Goal: Task Accomplishment & Management: Manage account settings

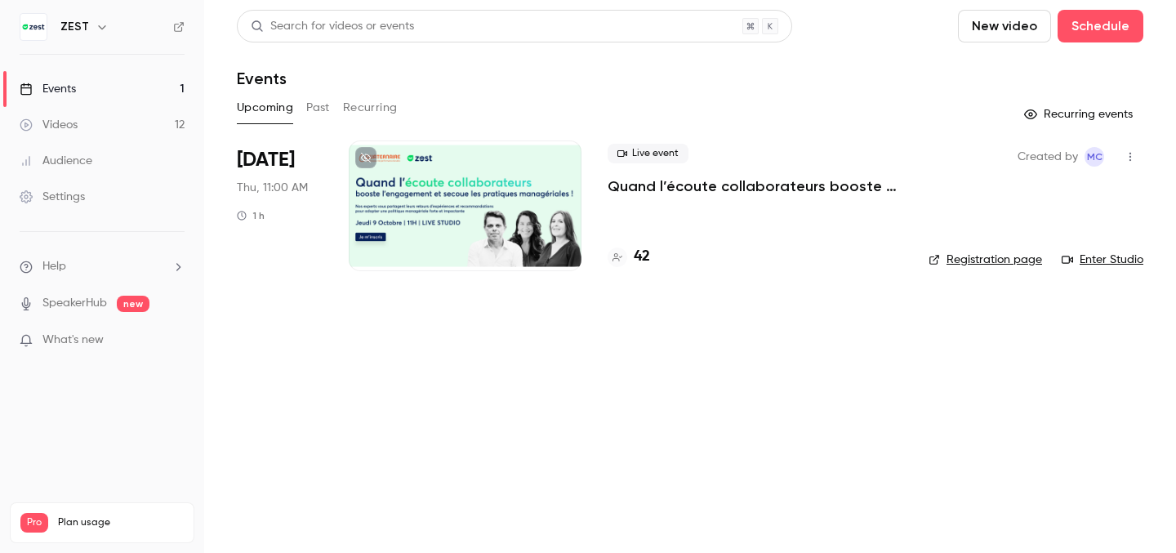
click at [518, 190] on div at bounding box center [465, 206] width 233 height 131
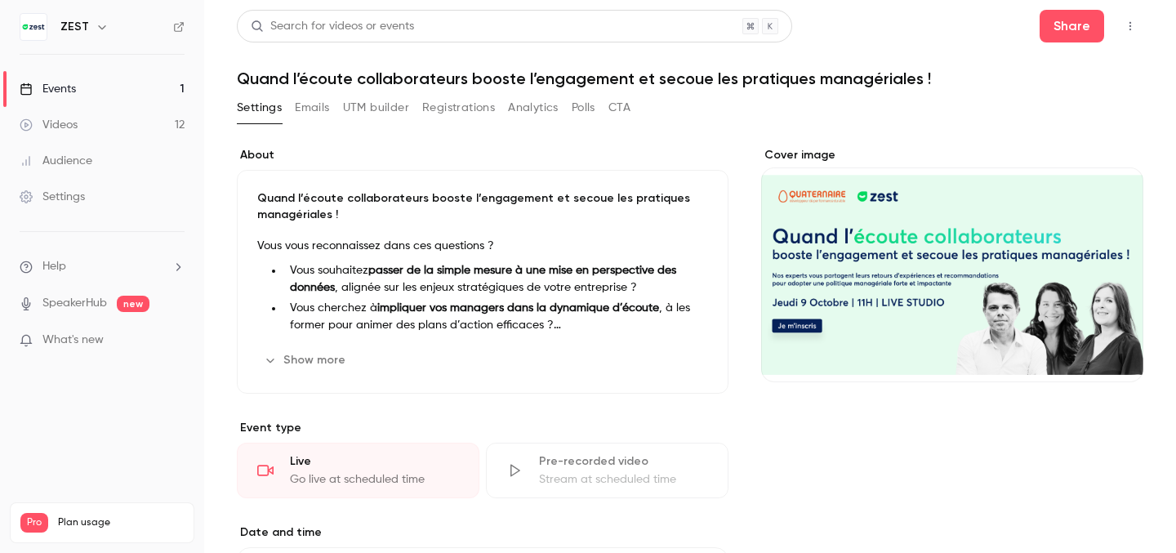
click at [596, 80] on h1 "Quand l’écoute collaborateurs booste l’engagement et secoue les pratiques manag…" at bounding box center [690, 79] width 907 height 20
click at [593, 80] on h1 "Quand l’écoute collaborateurs booste l’engagement et secoue les pratiques manag…" at bounding box center [690, 79] width 907 height 20
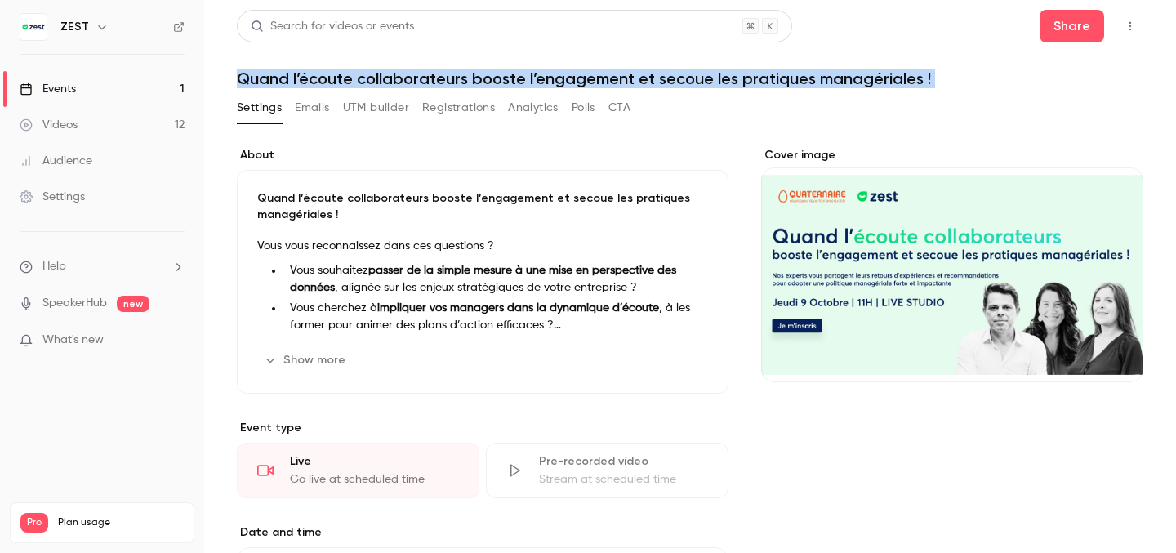
click at [593, 80] on h1 "Quand l’écoute collaborateurs booste l’engagement et secoue les pratiques manag…" at bounding box center [690, 79] width 907 height 20
copy div "Quand l’écoute collaborateurs booste l’engagement et secoue les pratiques manag…"
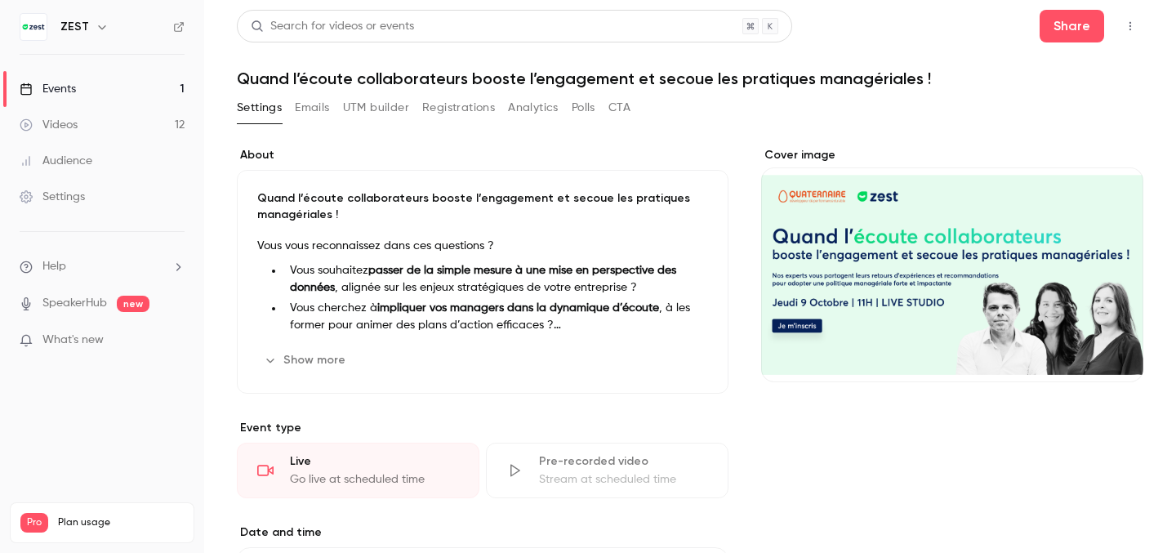
click at [1127, 20] on icon "button" at bounding box center [1130, 25] width 13 height 11
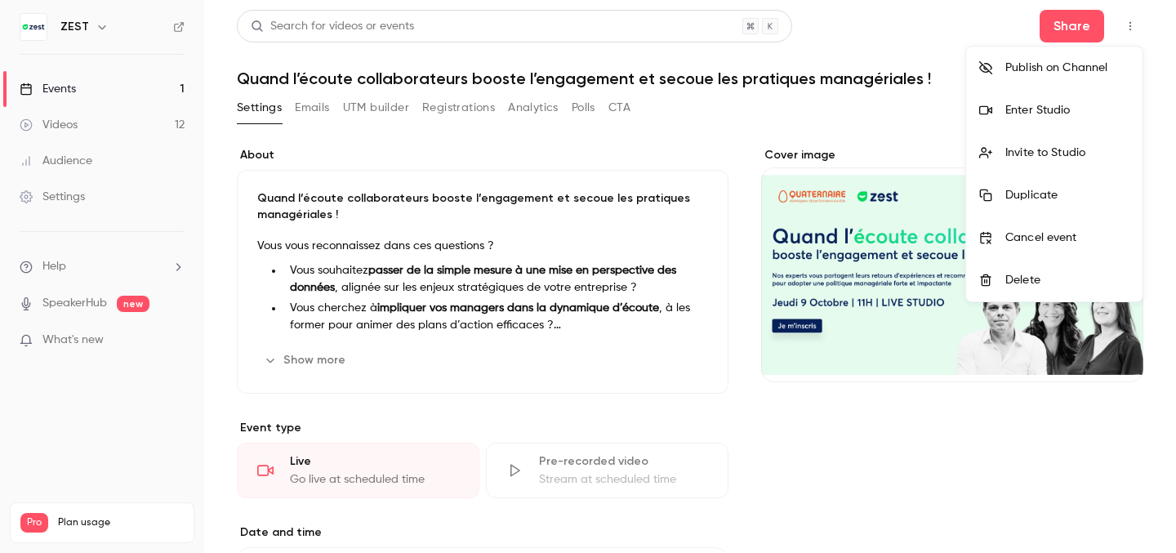
click at [966, 20] on div at bounding box center [588, 276] width 1176 height 553
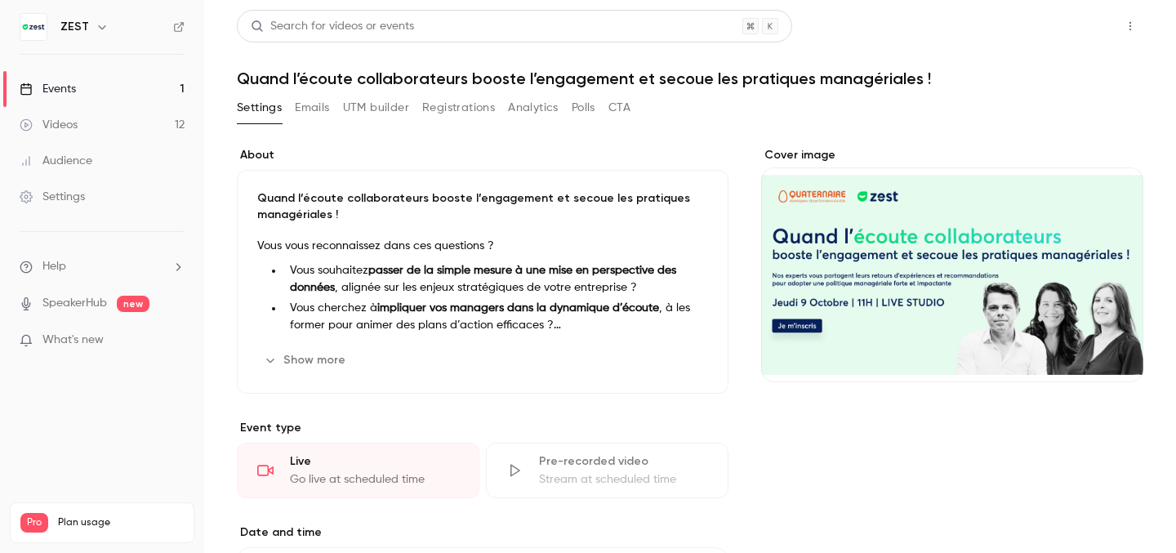
click at [1081, 25] on button "Share" at bounding box center [1072, 26] width 65 height 33
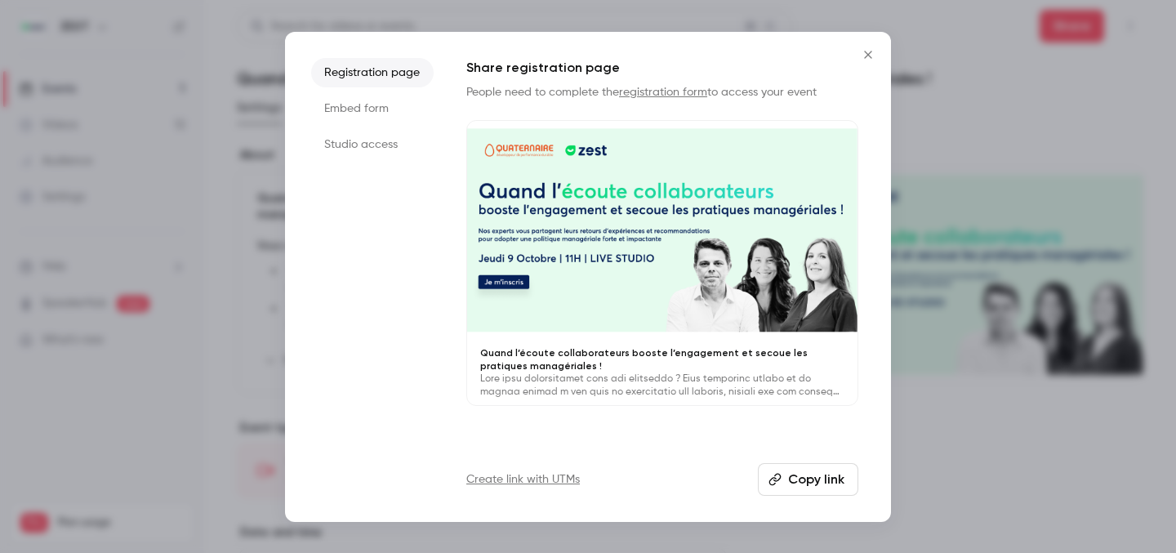
click at [815, 473] on button "Copy link" at bounding box center [808, 479] width 100 height 33
click at [866, 60] on icon "Close" at bounding box center [869, 54] width 20 height 13
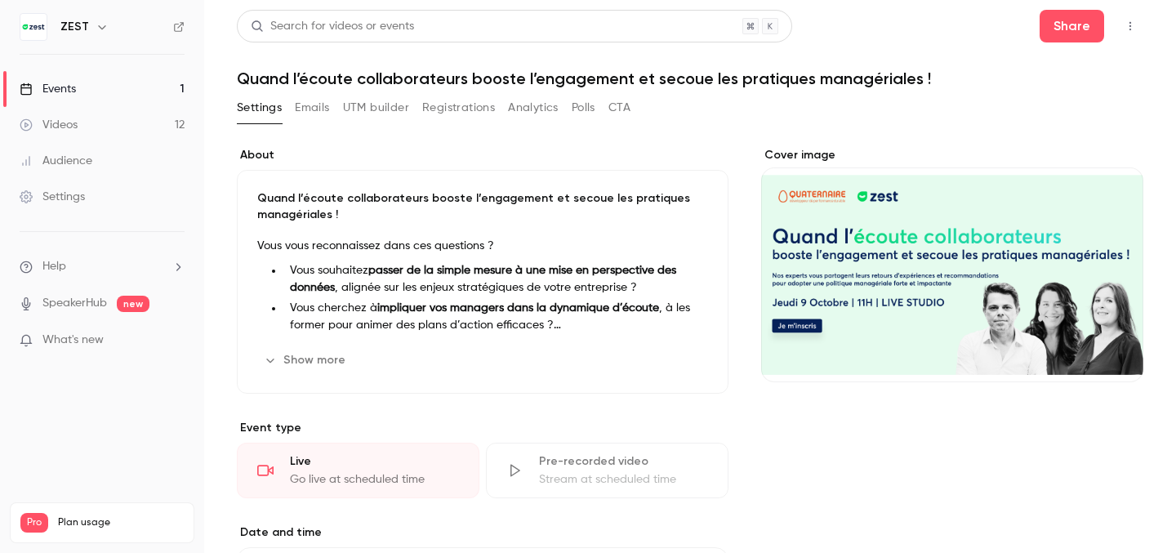
click at [487, 86] on h1 "Quand l’écoute collaborateurs booste l’engagement et secoue les pratiques manag…" at bounding box center [690, 79] width 907 height 20
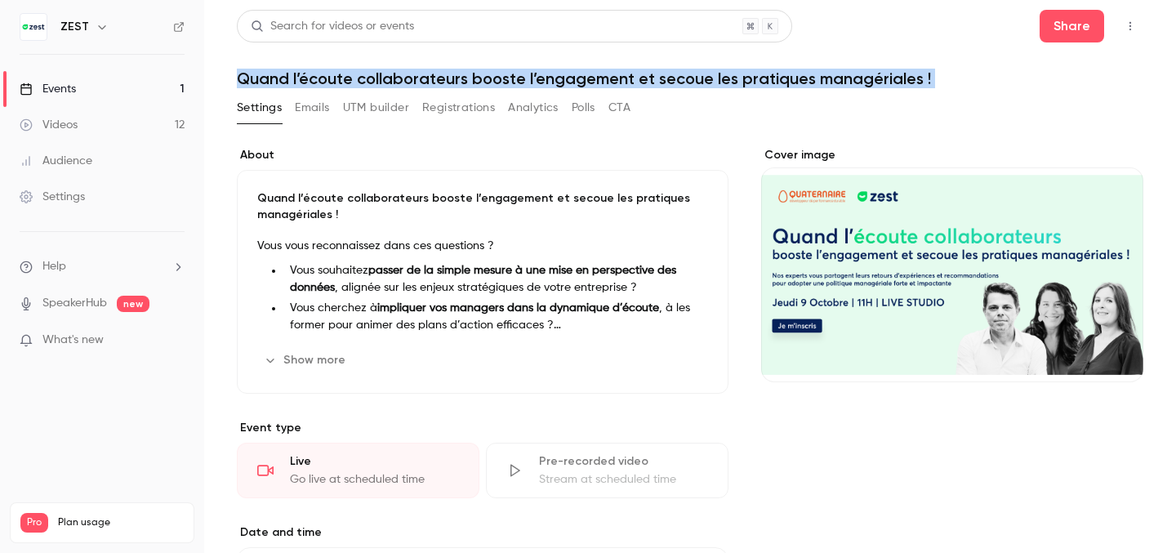
click at [487, 86] on h1 "Quand l’écoute collaborateurs booste l’engagement et secoue les pratiques manag…" at bounding box center [690, 79] width 907 height 20
copy div "Quand l’écoute collaborateurs booste l’engagement et secoue les pratiques manag…"
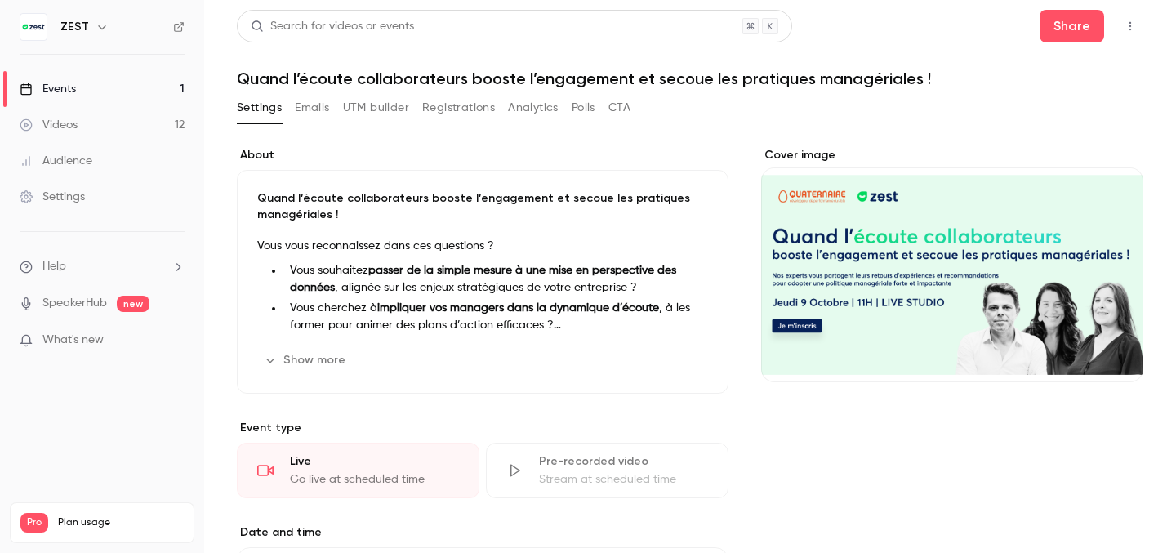
click at [466, 110] on button "Registrations" at bounding box center [458, 108] width 73 height 26
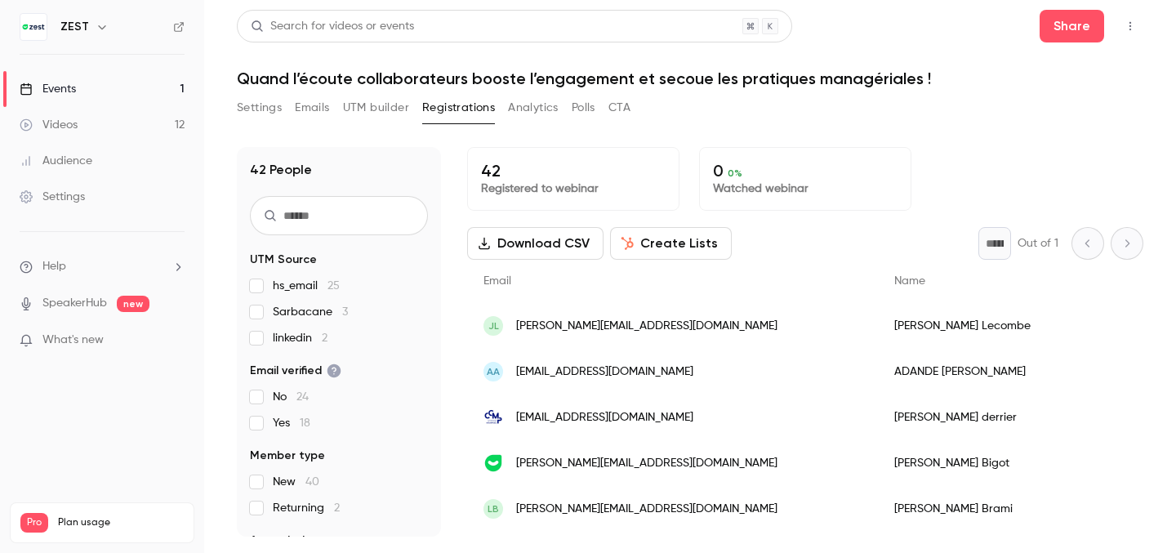
click at [449, 71] on h1 "Quand l’écoute collaborateurs booste l’engagement et secoue les pratiques manag…" at bounding box center [690, 79] width 907 height 20
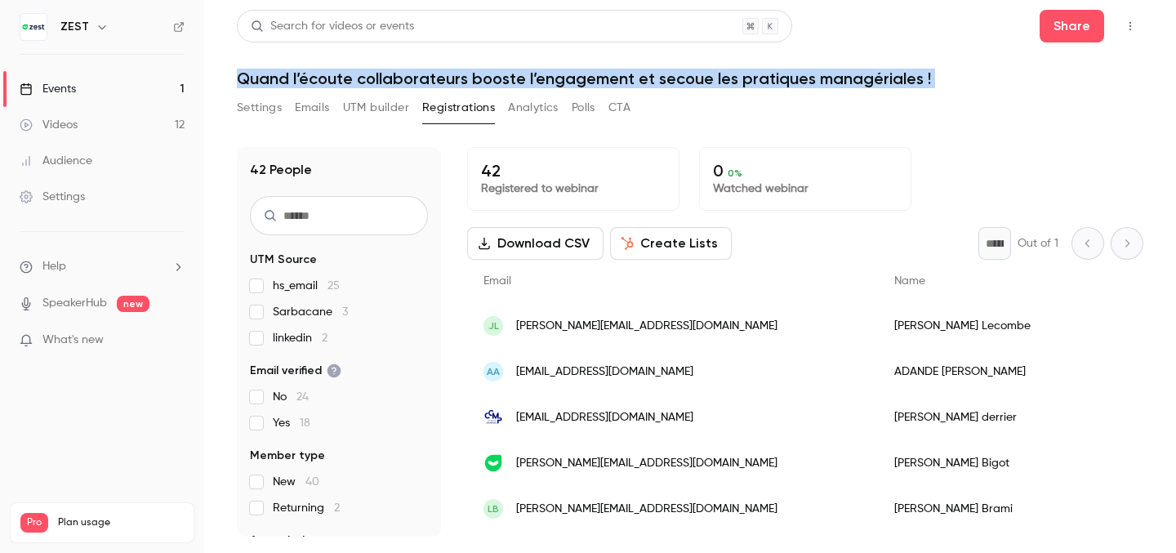
click at [449, 71] on h1 "Quand l’écoute collaborateurs booste l’engagement et secoue les pratiques manag…" at bounding box center [690, 79] width 907 height 20
copy div "Quand l’écoute collaborateurs booste l’engagement et secoue les pratiques manag…"
click at [252, 107] on button "Settings" at bounding box center [259, 108] width 45 height 26
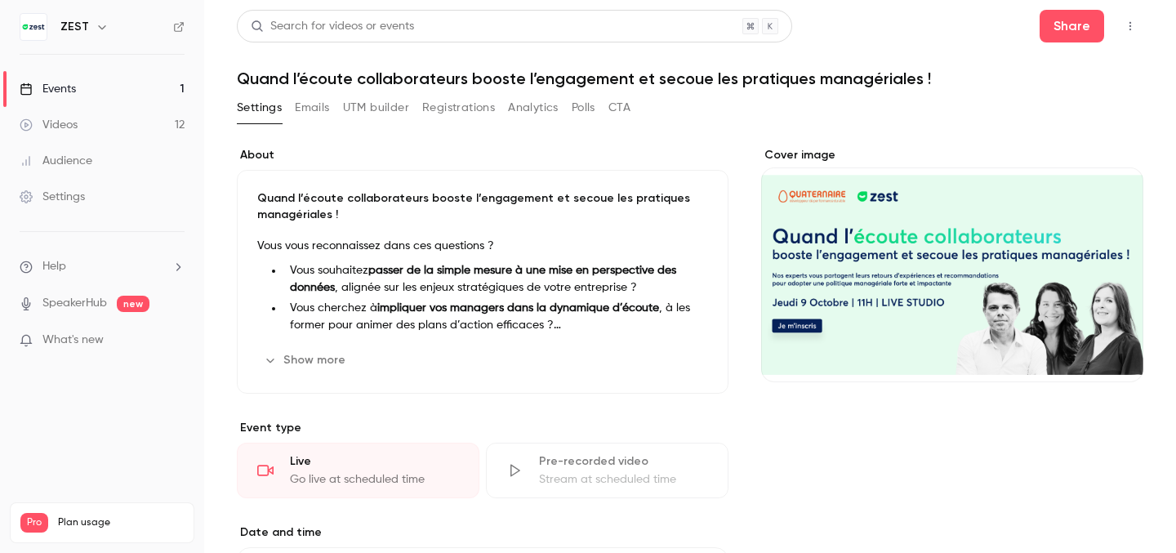
click at [959, 229] on div "Cover image" at bounding box center [952, 264] width 382 height 235
click at [0, 0] on input "Cover image" at bounding box center [0, 0] width 0 height 0
click at [1127, 32] on button "button" at bounding box center [1131, 26] width 26 height 26
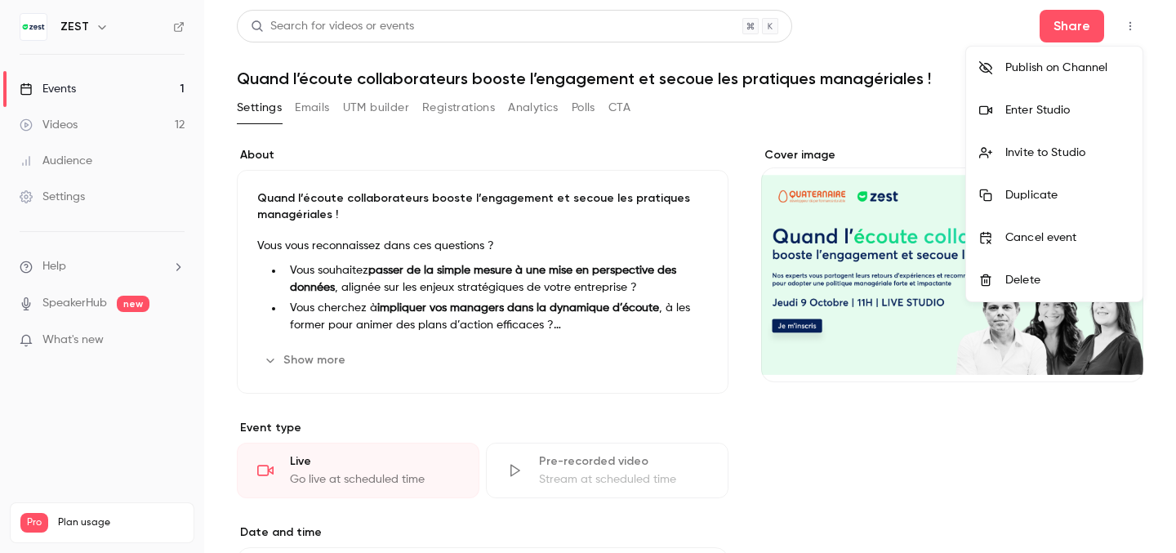
click at [925, 118] on div at bounding box center [588, 276] width 1176 height 553
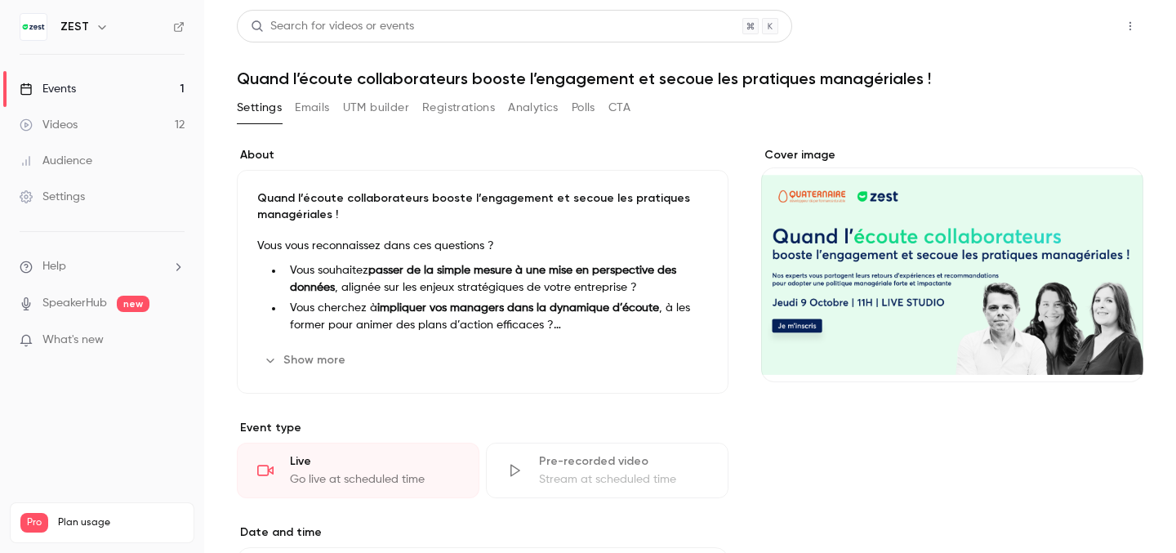
click at [1080, 36] on button "Share" at bounding box center [1072, 26] width 65 height 33
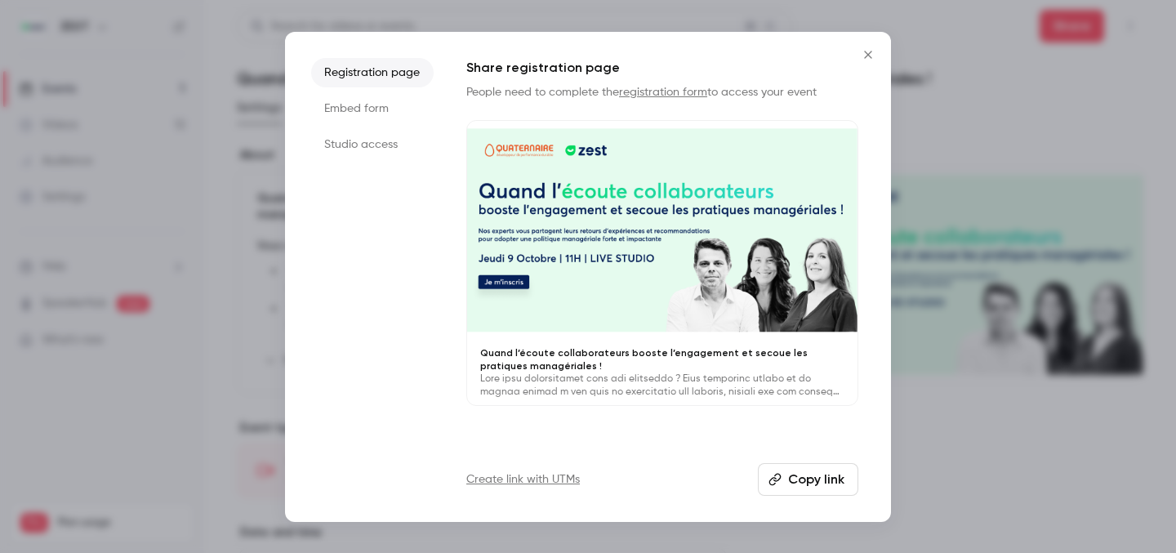
click at [779, 481] on icon "button" at bounding box center [775, 479] width 13 height 13
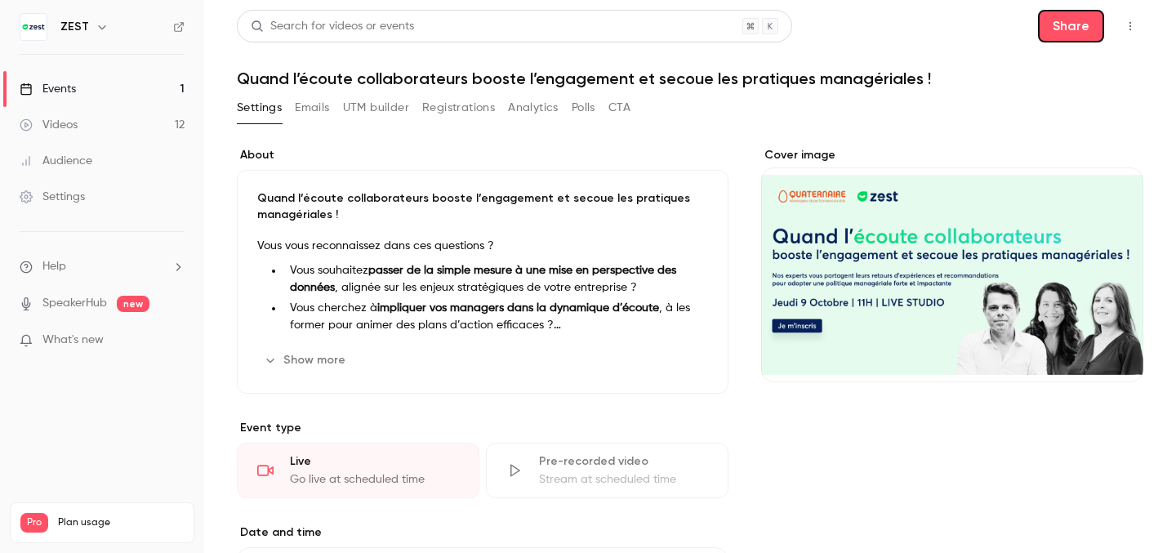
click at [446, 98] on button "Registrations" at bounding box center [458, 108] width 73 height 26
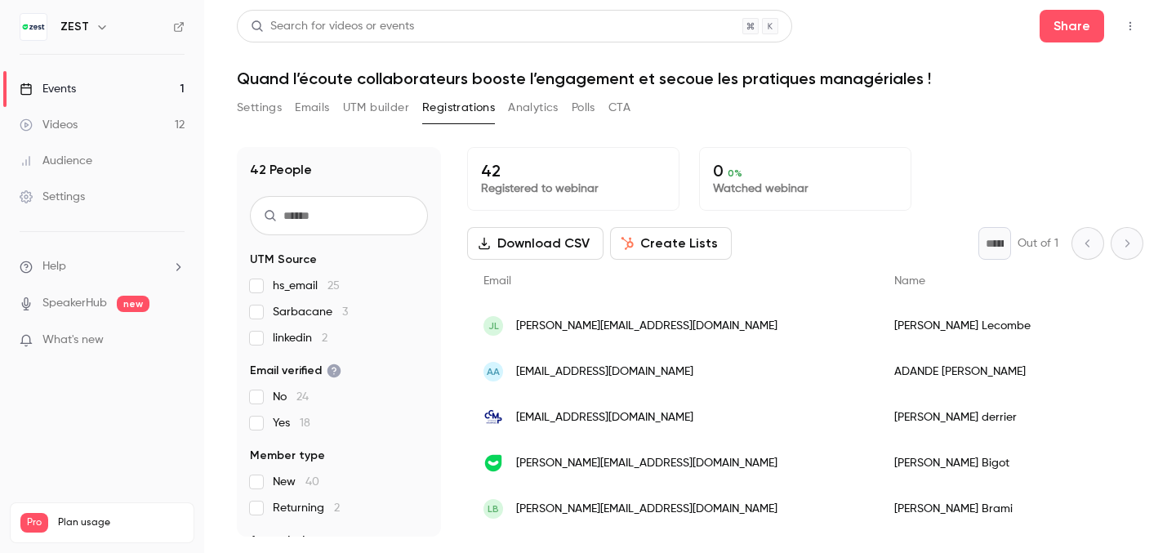
click at [272, 109] on button "Settings" at bounding box center [259, 108] width 45 height 26
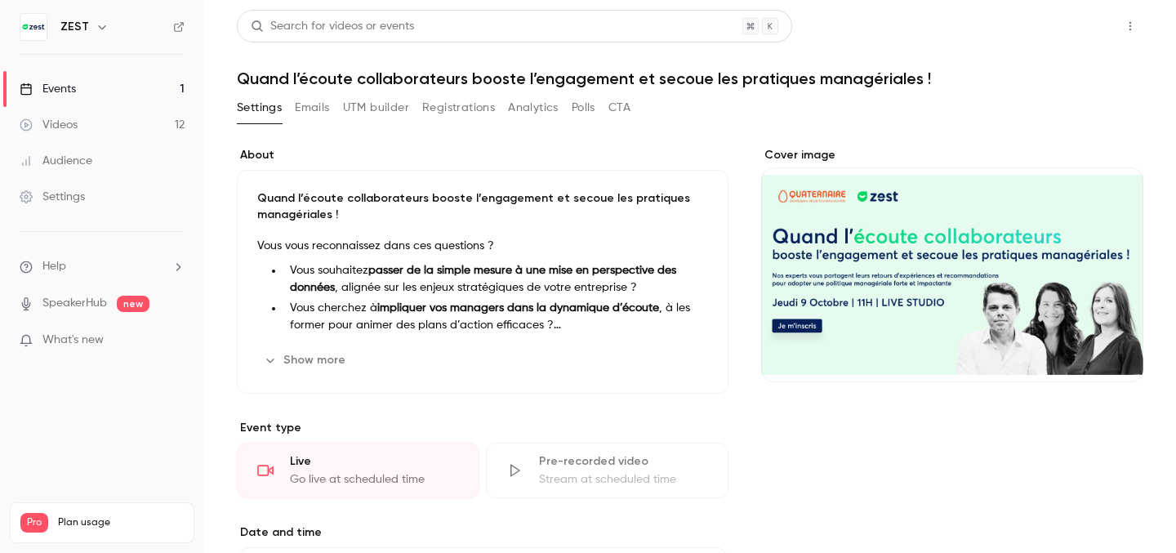
click at [1083, 33] on button "Share" at bounding box center [1072, 26] width 65 height 33
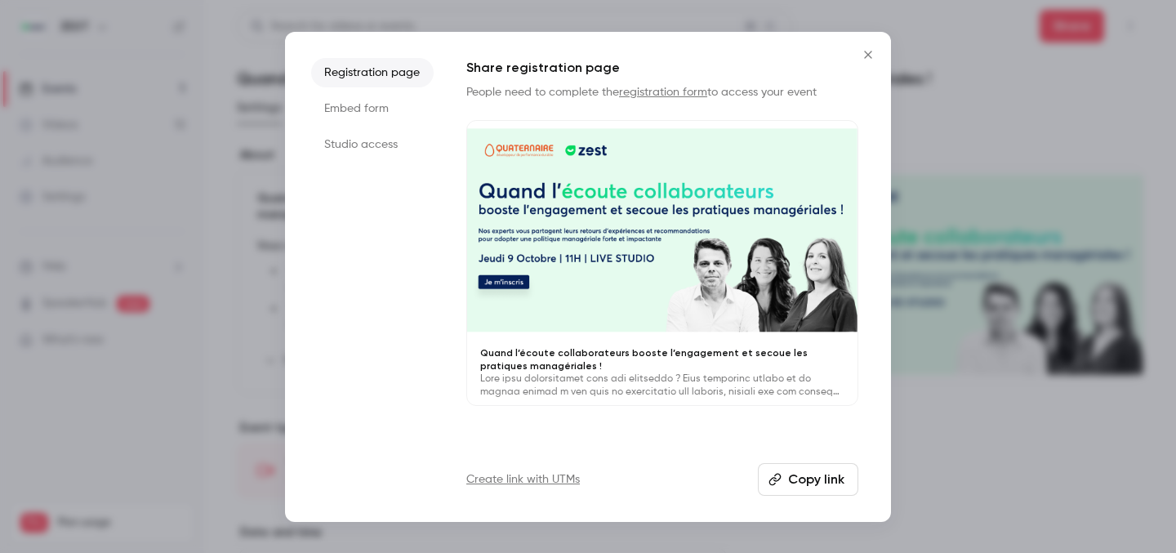
click at [801, 489] on button "Copy link" at bounding box center [808, 479] width 100 height 33
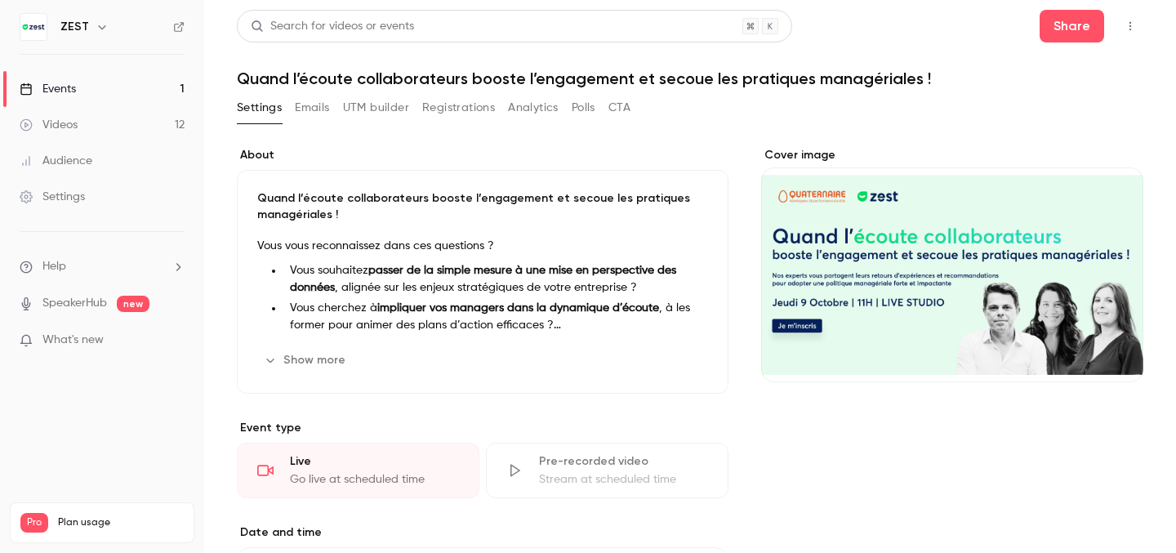
click at [55, 123] on div "Videos" at bounding box center [49, 125] width 58 height 16
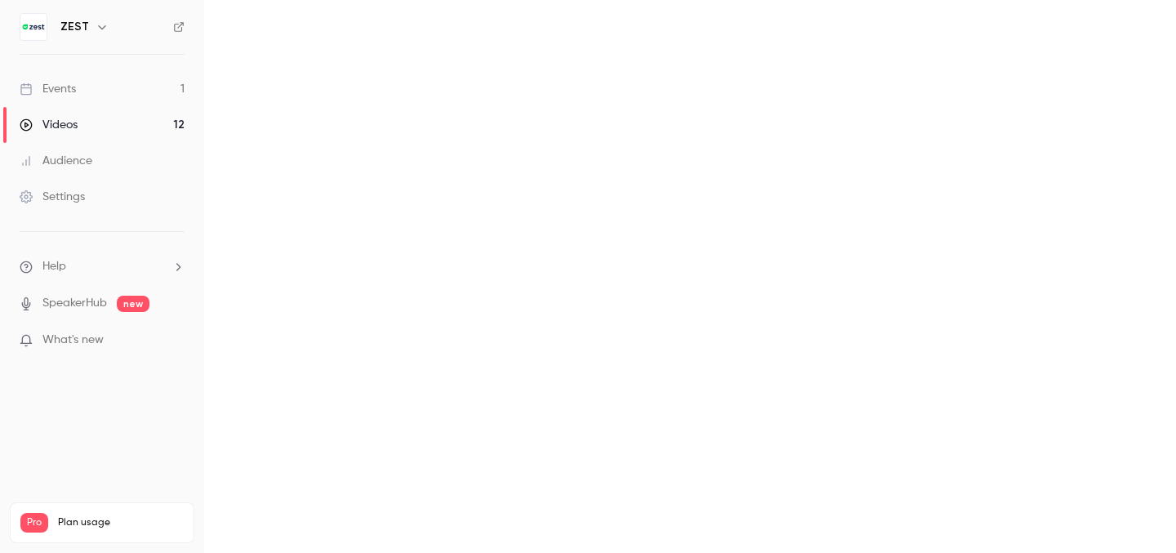
click at [91, 81] on link "Events 1" at bounding box center [102, 89] width 204 height 36
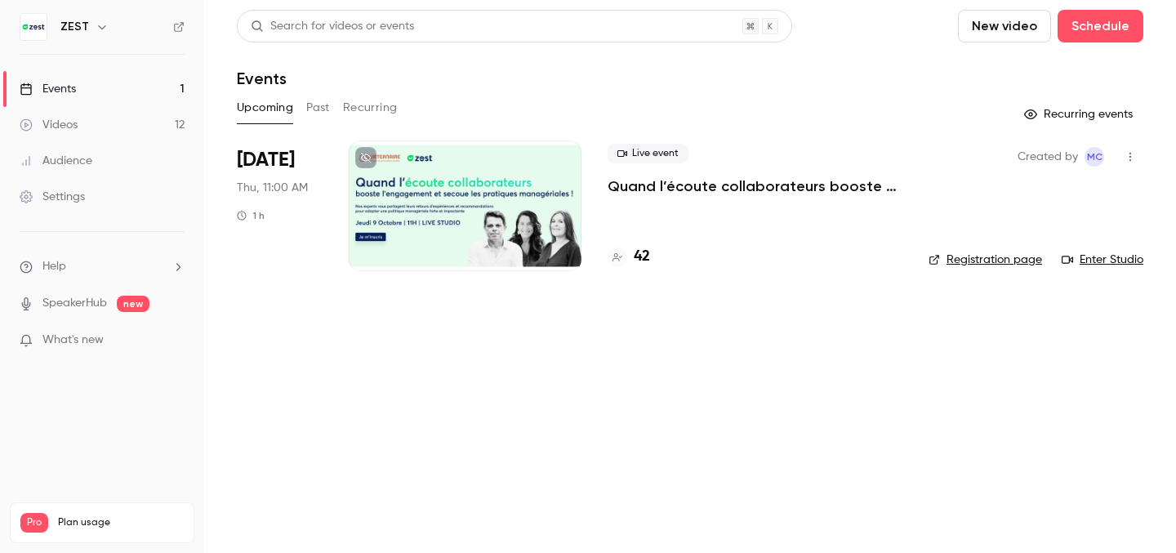
click at [450, 196] on div at bounding box center [465, 206] width 233 height 131
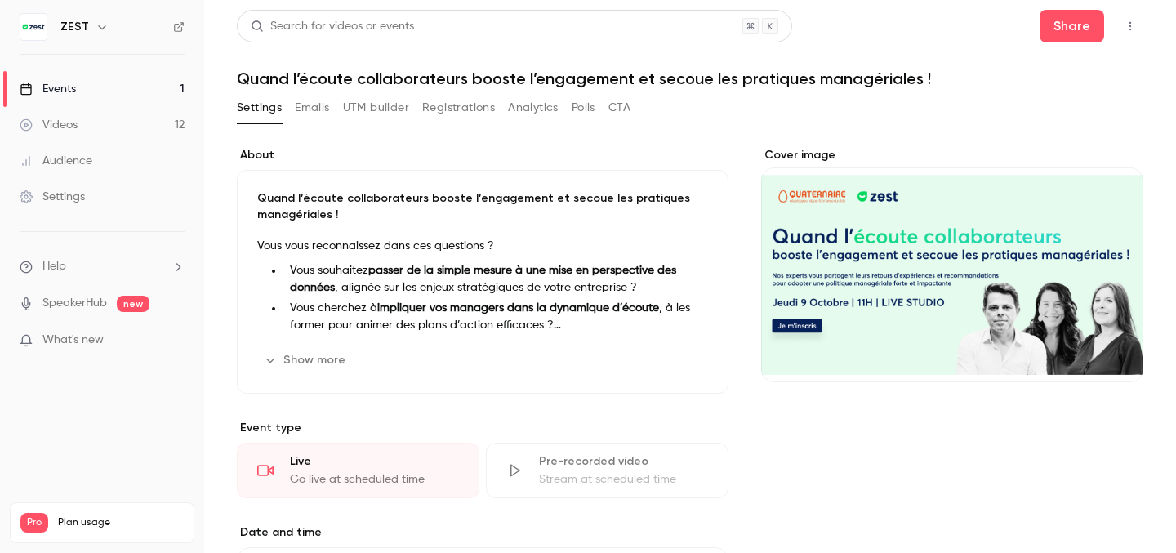
click at [306, 106] on button "Emails" at bounding box center [312, 108] width 34 height 26
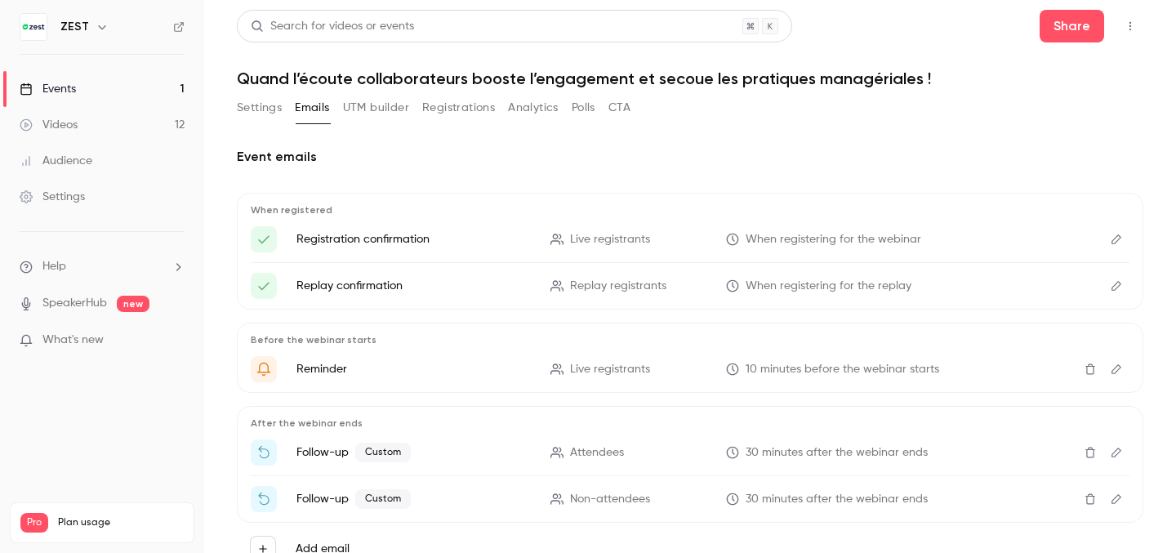
scroll to position [31, 0]
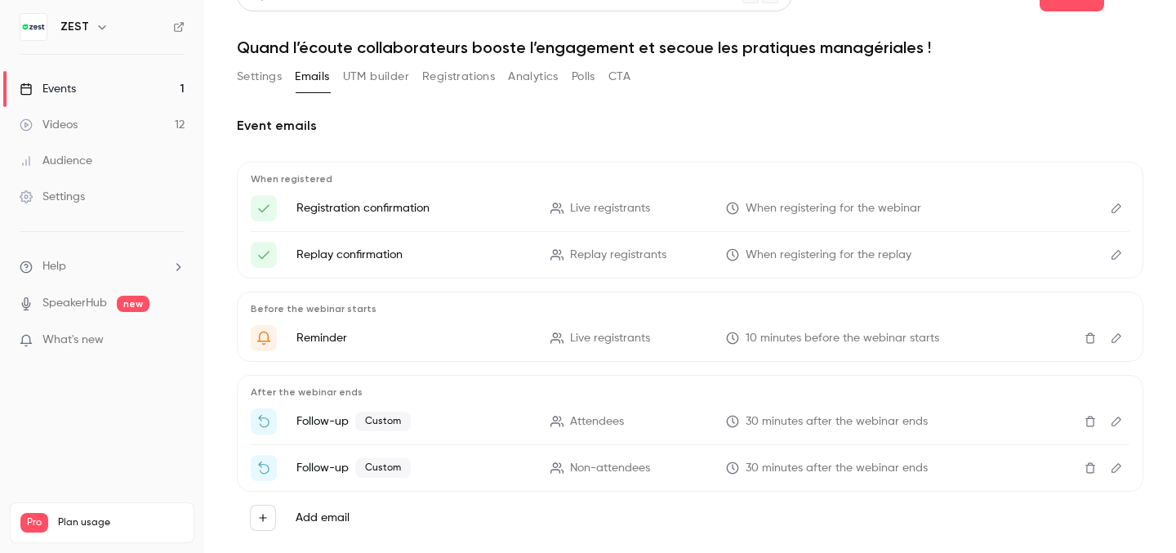
click at [377, 84] on button "UTM builder" at bounding box center [376, 77] width 66 height 26
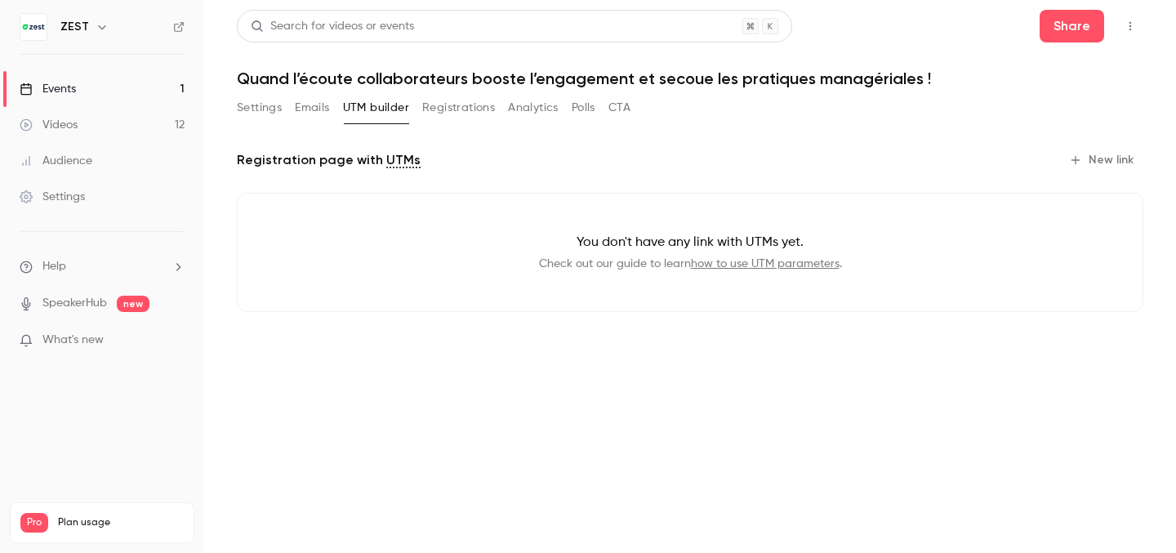
click at [440, 84] on h1 "Quand l’écoute collaborateurs booste l’engagement et secoue les pratiques manag…" at bounding box center [690, 79] width 907 height 20
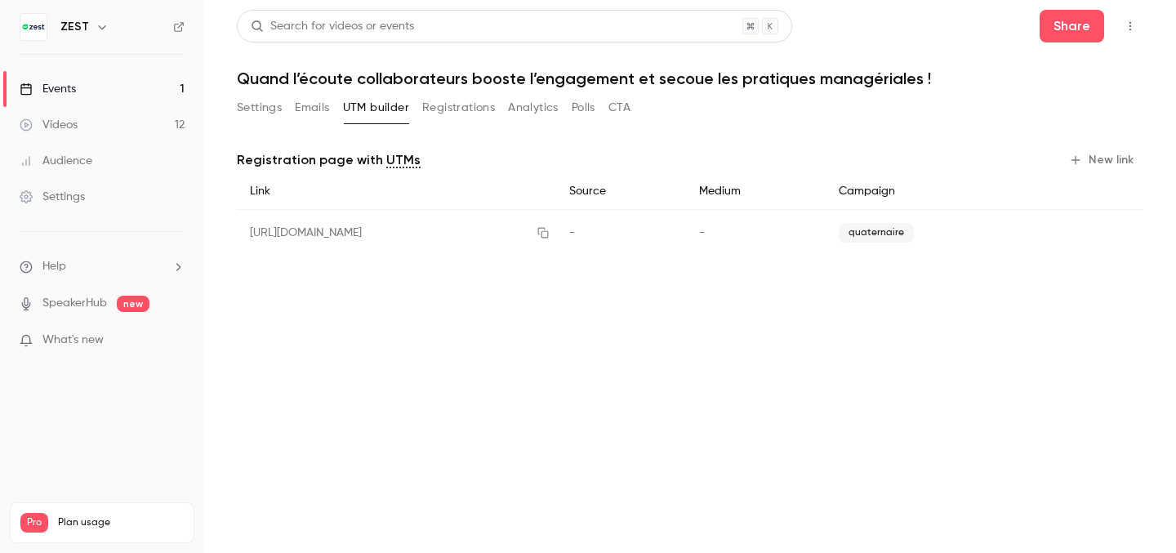
click at [451, 114] on button "Registrations" at bounding box center [458, 108] width 73 height 26
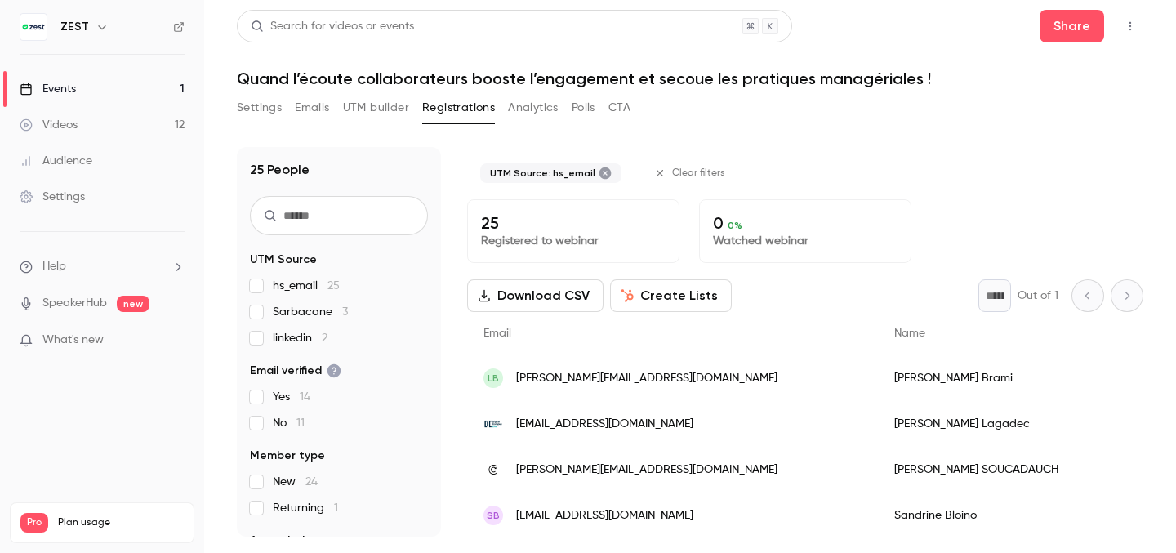
click at [645, 377] on span "[PERSON_NAME][EMAIL_ADDRESS][DOMAIN_NAME]" at bounding box center [646, 378] width 261 height 17
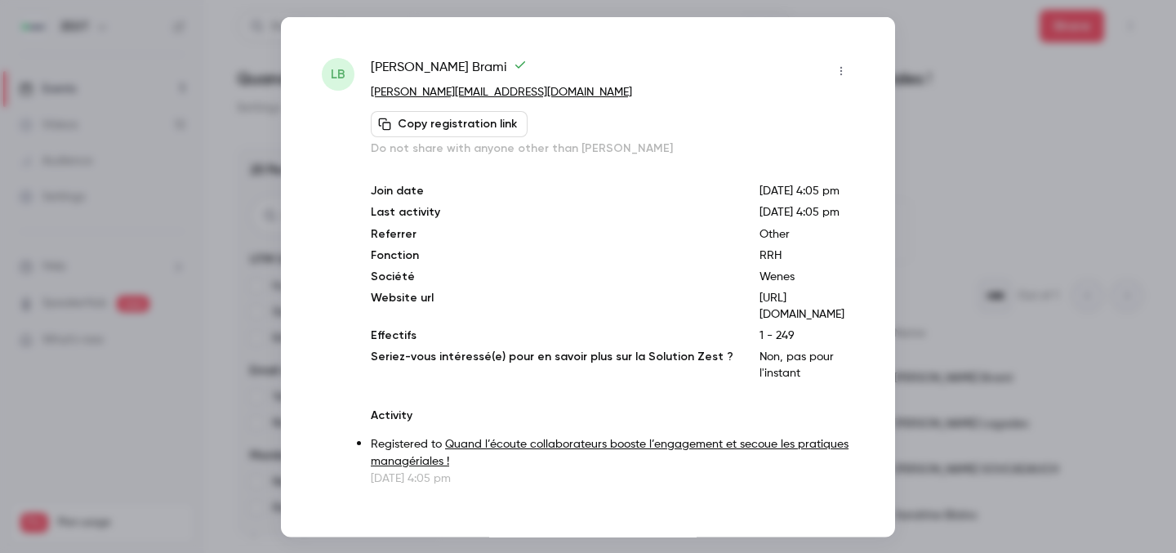
click at [500, 119] on button "Copy registration link" at bounding box center [449, 123] width 157 height 26
click at [450, 88] on link "[PERSON_NAME][EMAIL_ADDRESS][DOMAIN_NAME]" at bounding box center [501, 91] width 261 height 11
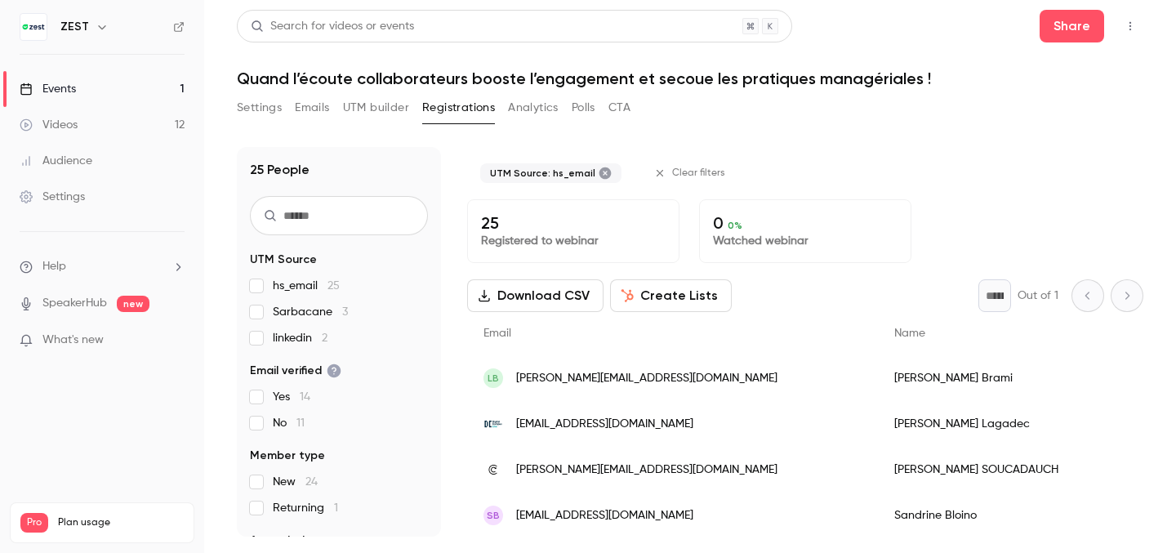
click at [730, 379] on div "LB [PERSON_NAME][EMAIL_ADDRESS][DOMAIN_NAME]" at bounding box center [672, 378] width 411 height 46
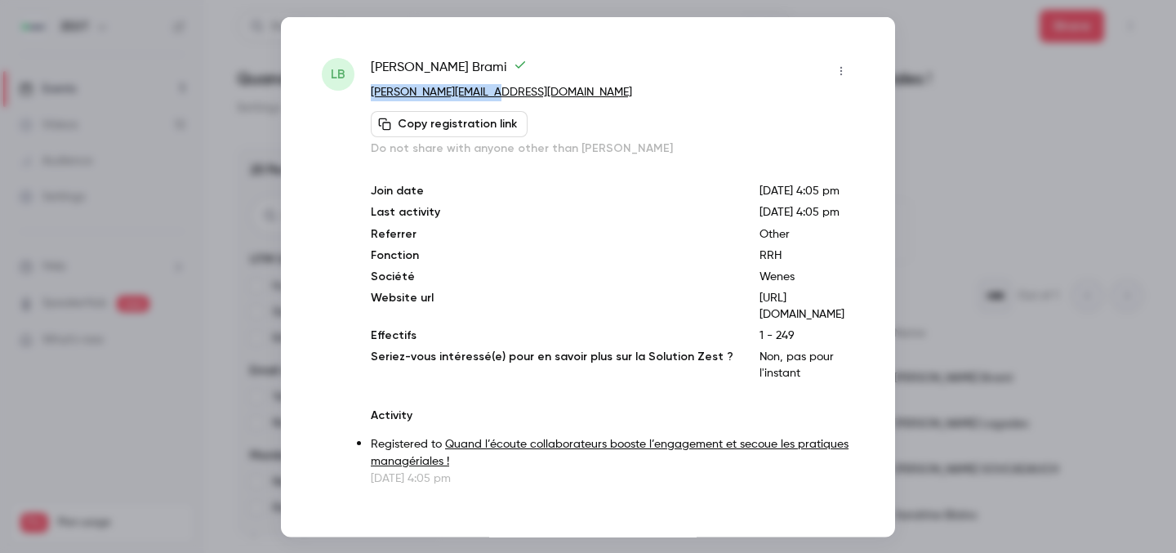
drag, startPoint x: 541, startPoint y: 98, endPoint x: 368, endPoint y: 92, distance: 173.3
click at [368, 92] on div "LB [PERSON_NAME] [PERSON_NAME][EMAIL_ADDRESS][DOMAIN_NAME] Copy registration li…" at bounding box center [588, 271] width 533 height 429
copy link "[PERSON_NAME][EMAIL_ADDRESS][DOMAIN_NAME]"
click at [932, 161] on div at bounding box center [588, 276] width 1176 height 553
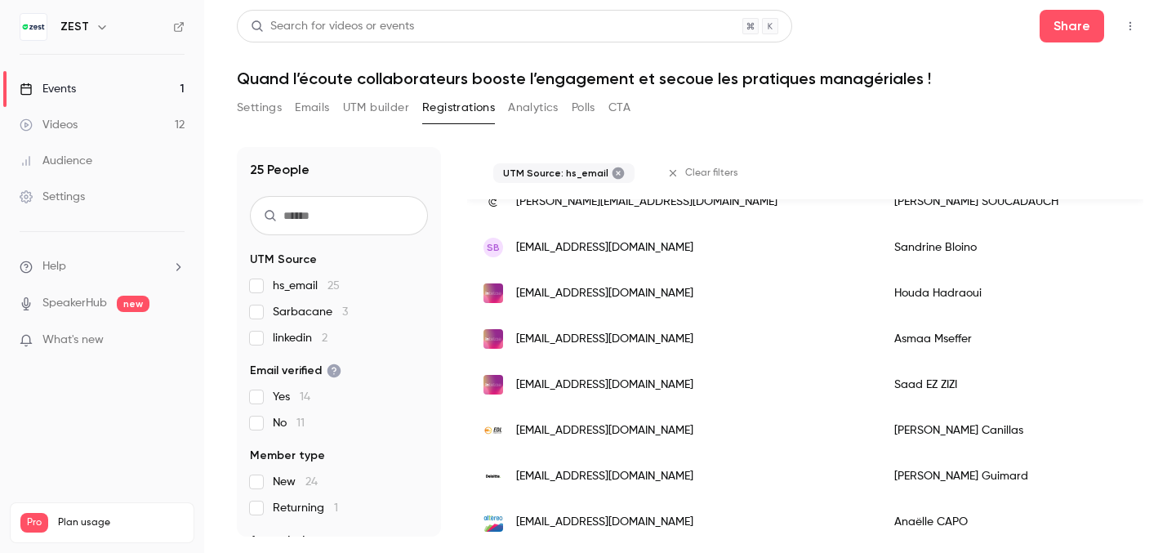
scroll to position [368, 0]
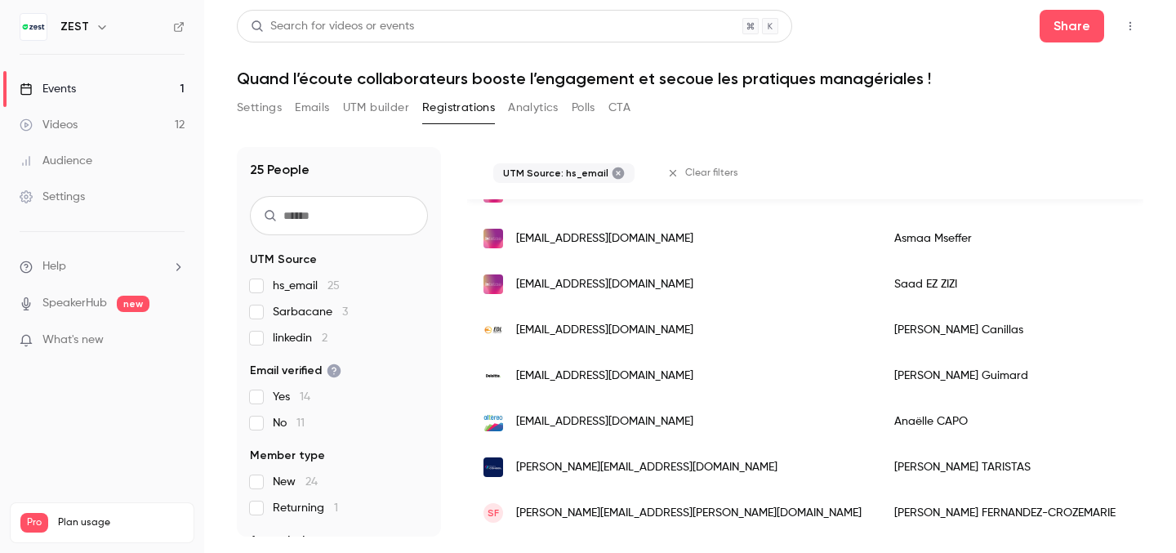
drag, startPoint x: 699, startPoint y: 332, endPoint x: 517, endPoint y: 329, distance: 181.4
click at [517, 329] on div "[EMAIL_ADDRESS][DOMAIN_NAME]" at bounding box center [672, 330] width 411 height 46
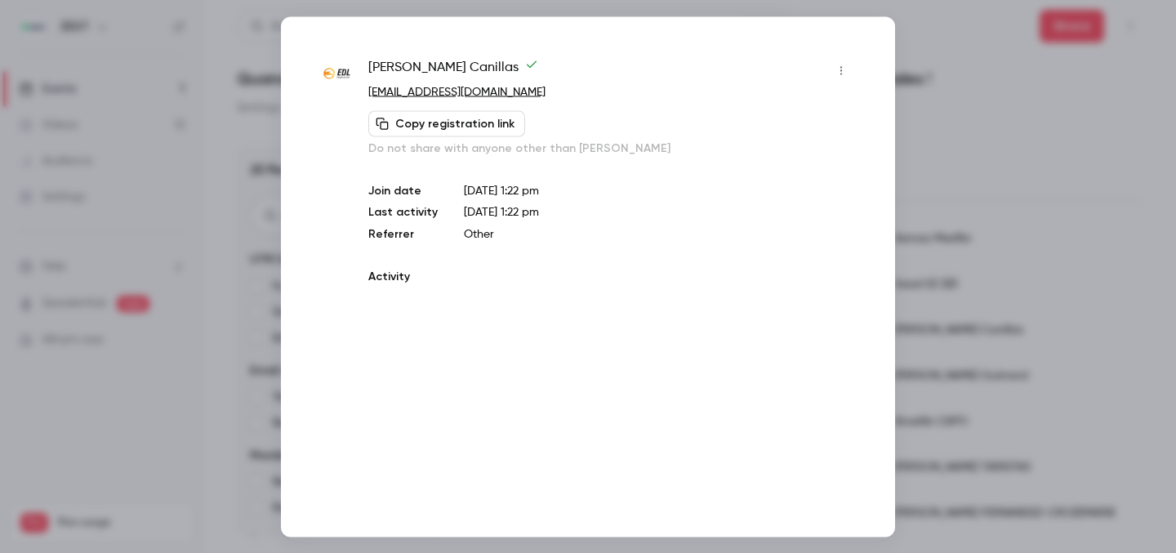
copy span "[EMAIL_ADDRESS][DOMAIN_NAME]"
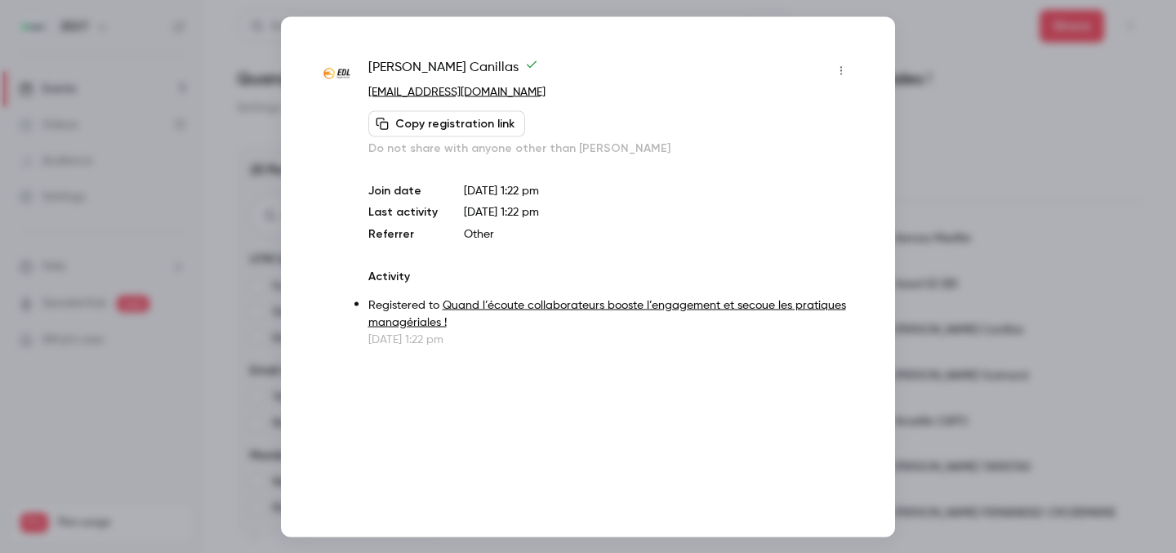
drag, startPoint x: 537, startPoint y: 87, endPoint x: 361, endPoint y: 87, distance: 175.7
click at [361, 87] on div "[PERSON_NAME] [PERSON_NAME][EMAIL_ADDRESS][DOMAIN_NAME] Copy registration link …" at bounding box center [588, 202] width 533 height 290
copy link "[EMAIL_ADDRESS][DOMAIN_NAME]"
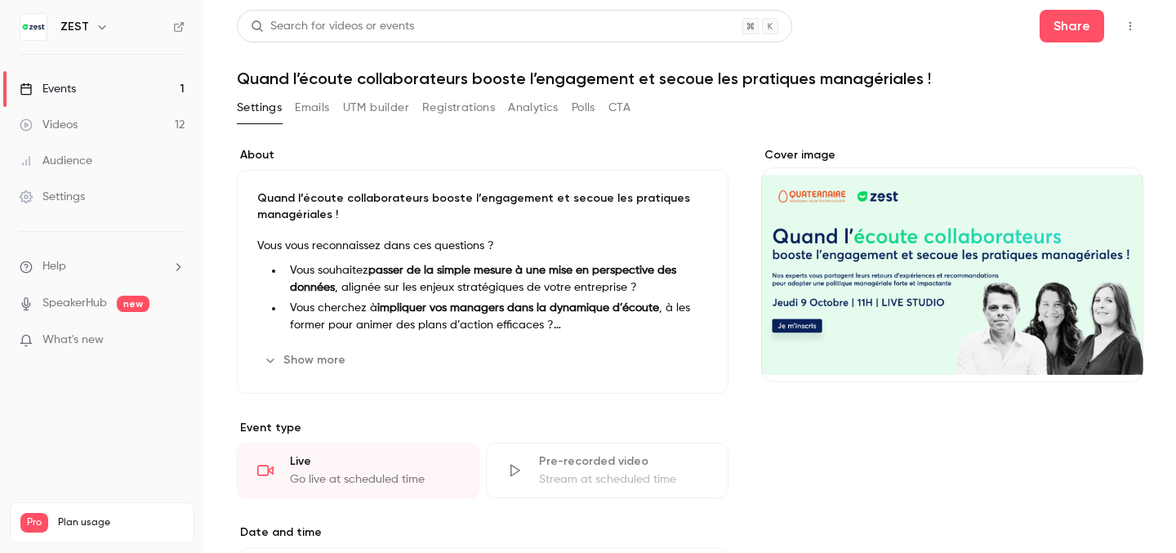
click at [96, 329] on ul "Help SpeakerHub new What's new" at bounding box center [102, 305] width 204 height 146
click at [96, 344] on span "What's new" at bounding box center [72, 340] width 61 height 17
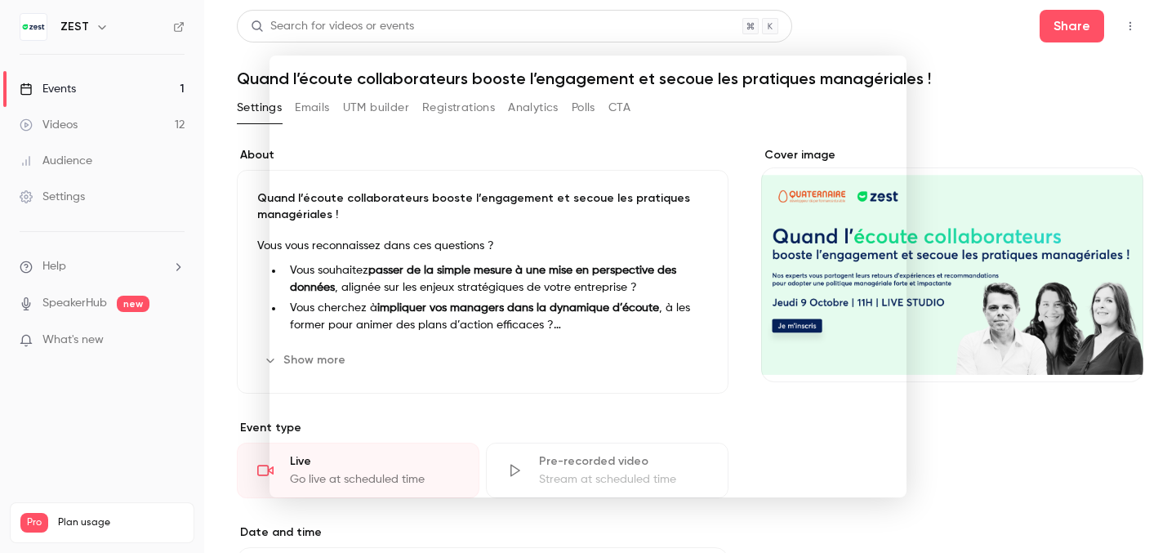
click at [999, 80] on div at bounding box center [588, 276] width 1176 height 553
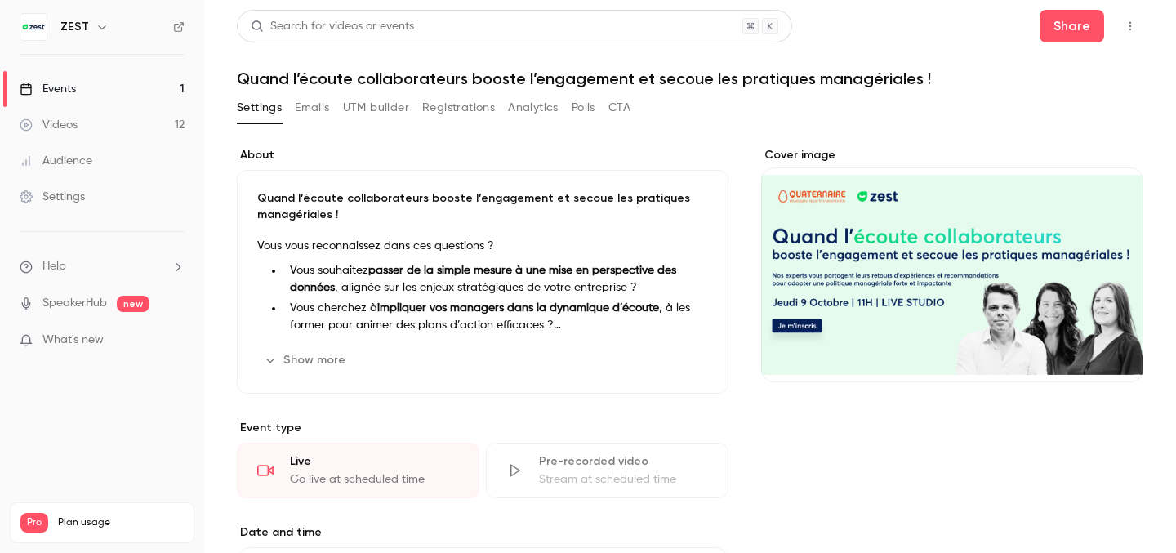
click at [83, 114] on link "Videos 12" at bounding box center [102, 125] width 204 height 36
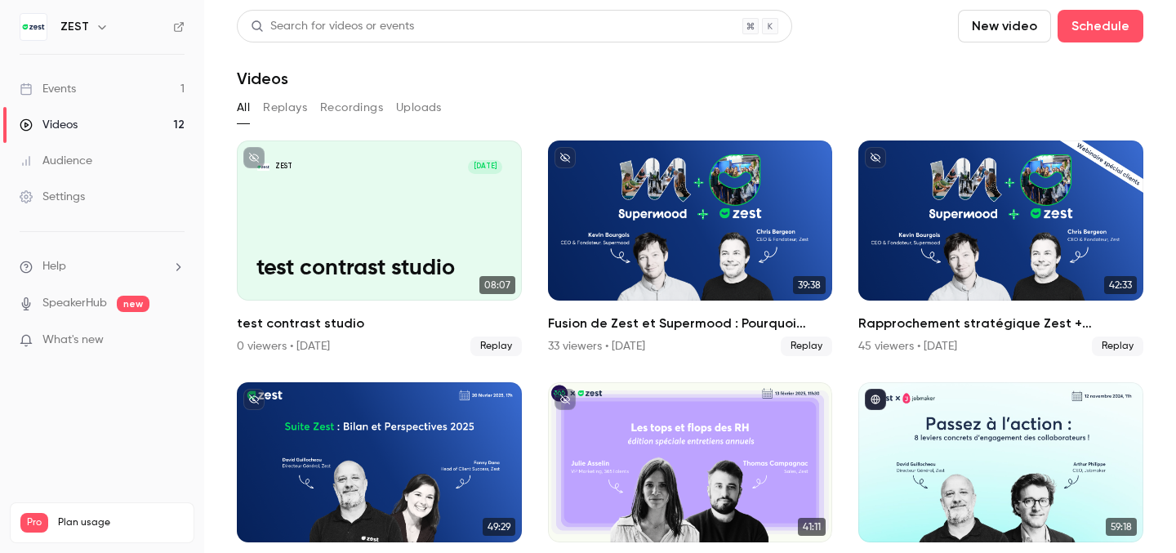
click at [84, 74] on link "Events 1" at bounding box center [102, 89] width 204 height 36
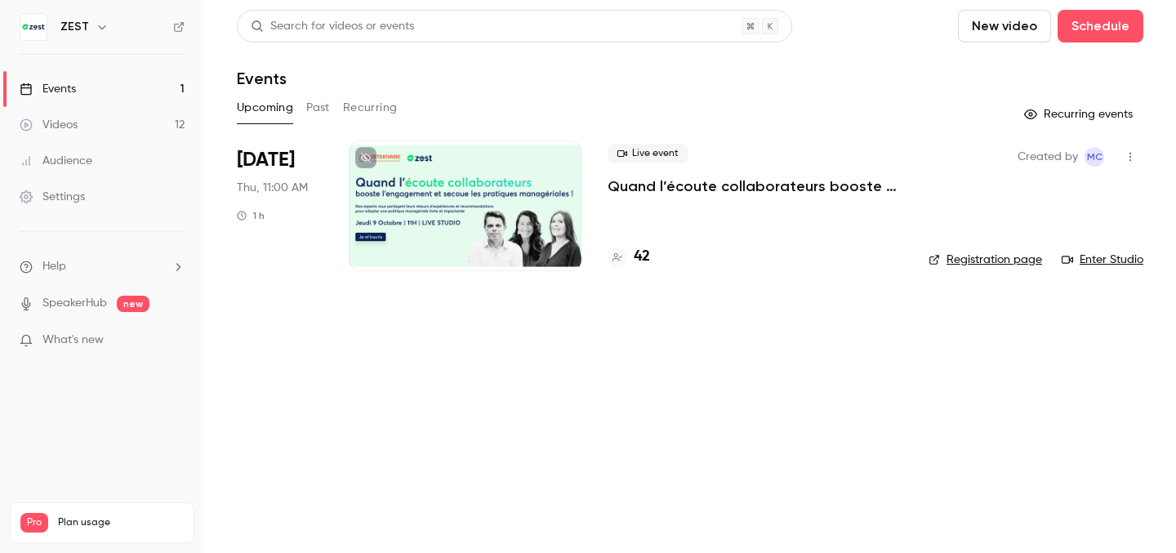
click at [478, 261] on div at bounding box center [465, 206] width 233 height 131
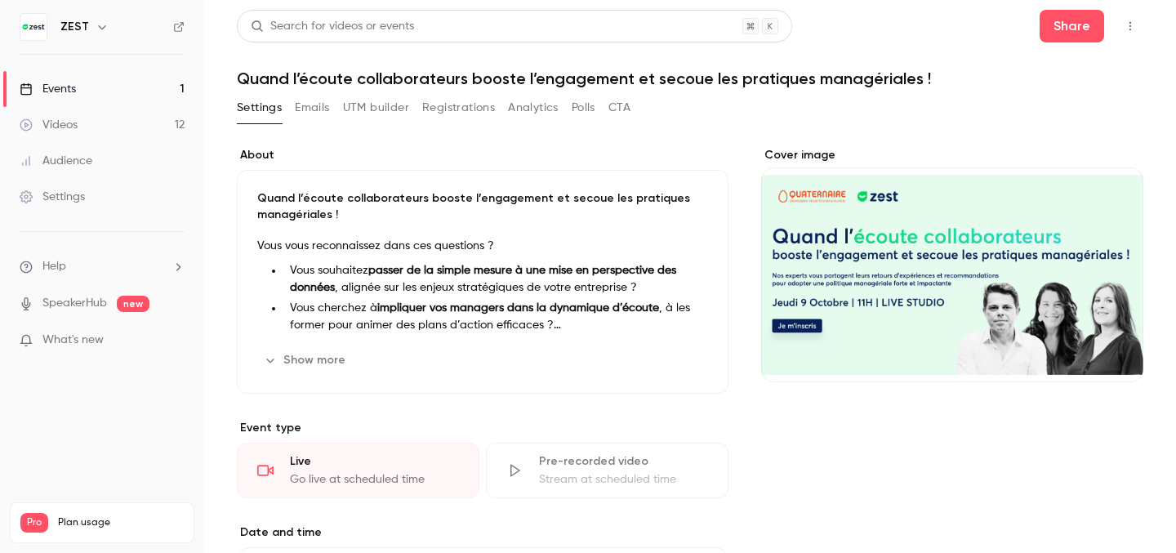
click at [465, 117] on button "Registrations" at bounding box center [458, 108] width 73 height 26
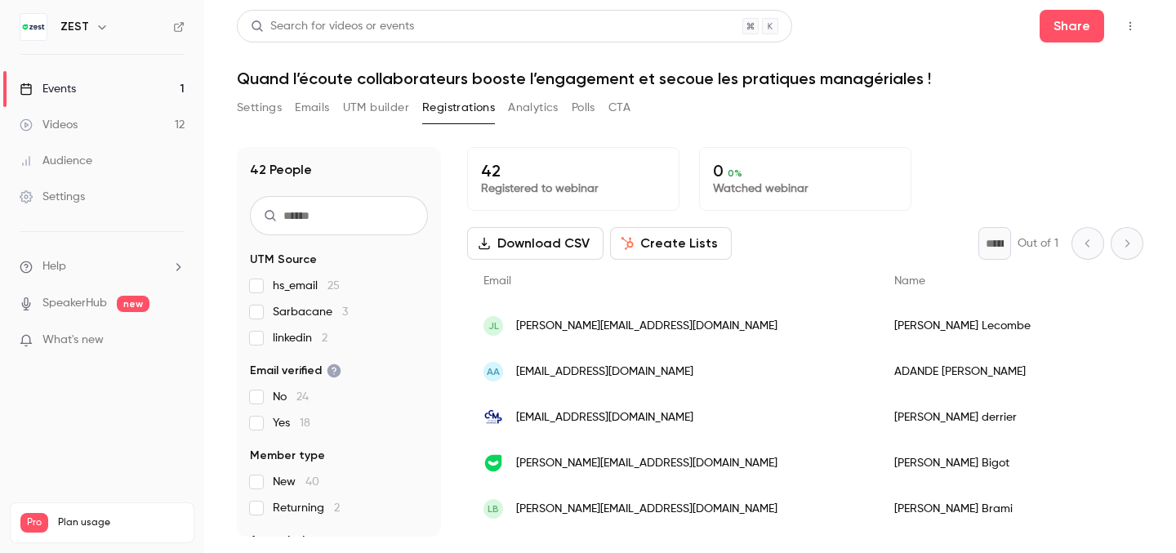
click at [720, 319] on div "JL jerome.lecombe@gmail.com" at bounding box center [672, 326] width 411 height 46
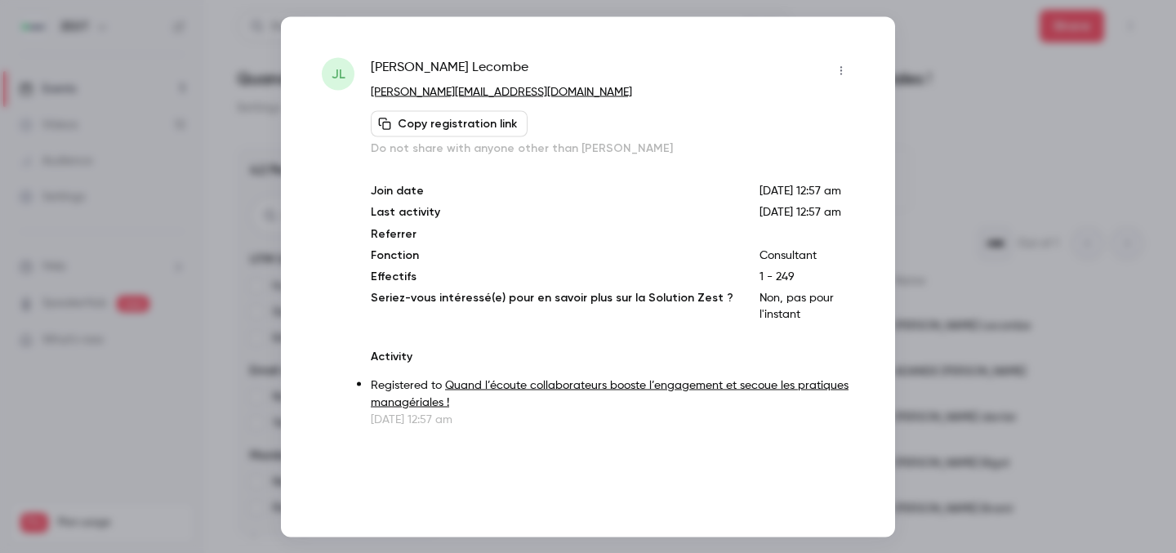
drag, startPoint x: 547, startPoint y: 82, endPoint x: 386, endPoint y: 82, distance: 161.8
click at [386, 82] on div "Jérôme Lecombe" at bounding box center [613, 70] width 484 height 26
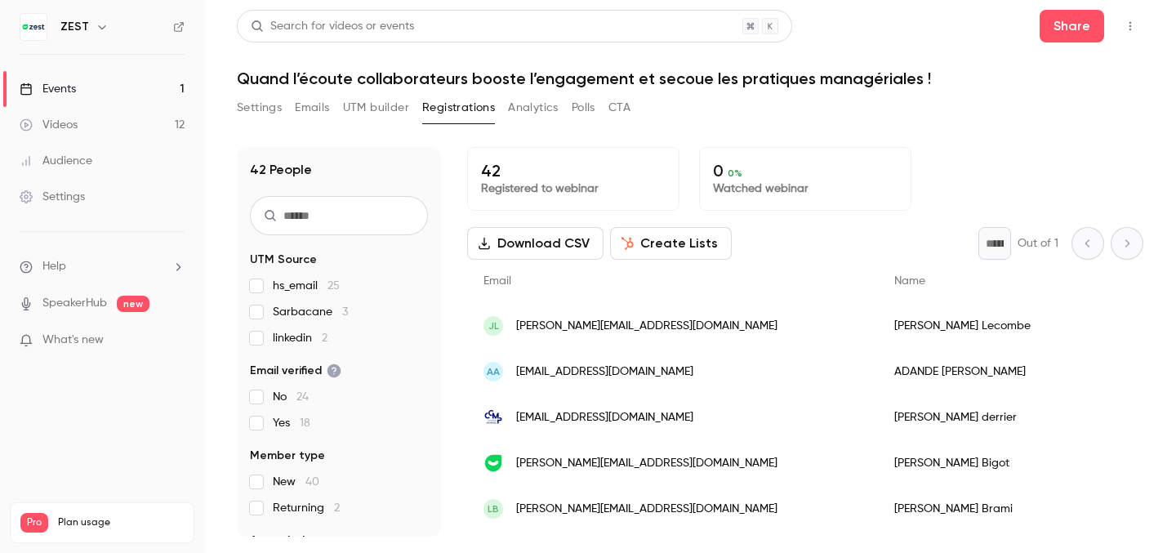
click at [280, 291] on span "hs_email 25" at bounding box center [306, 286] width 67 height 16
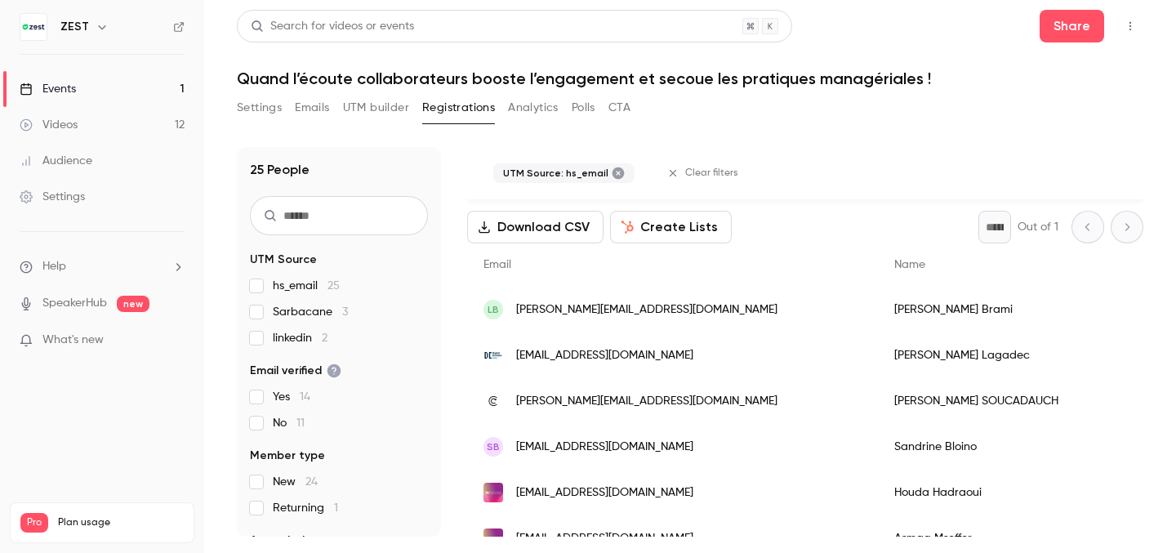
scroll to position [80, 0]
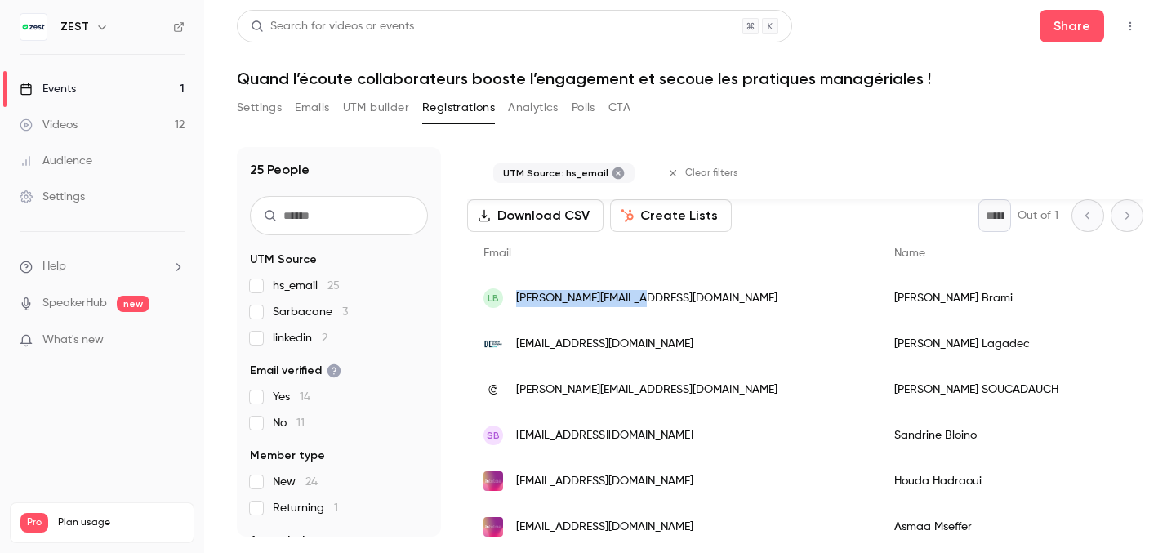
drag, startPoint x: 681, startPoint y: 302, endPoint x: 513, endPoint y: 302, distance: 168.3
click at [513, 302] on div "LB [PERSON_NAME][EMAIL_ADDRESS][DOMAIN_NAME]" at bounding box center [672, 298] width 411 height 46
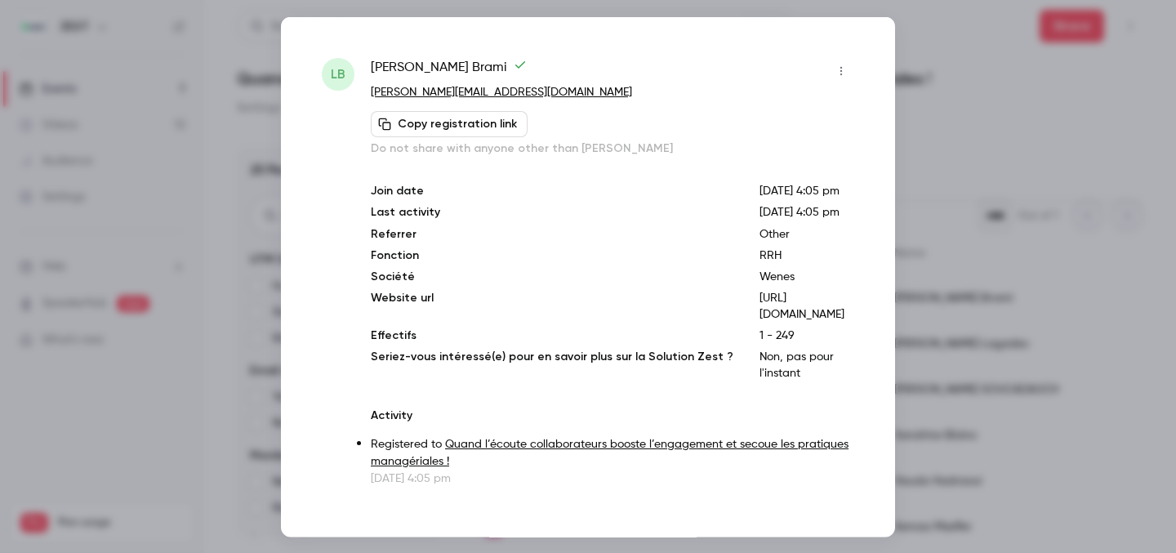
copy span "[PERSON_NAME][EMAIL_ADDRESS][DOMAIN_NAME]"
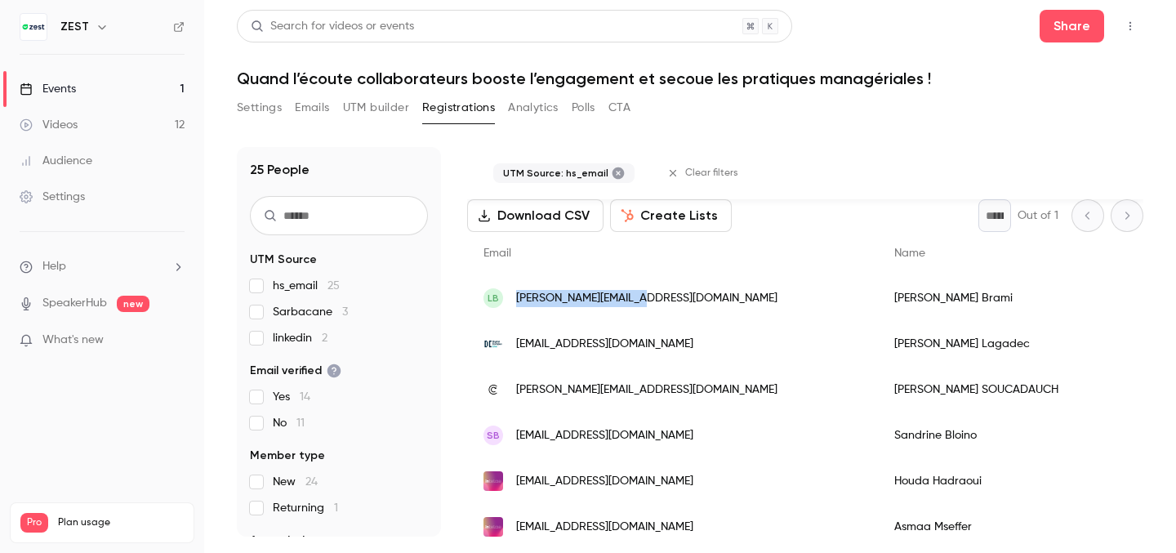
copy span "[PERSON_NAME][EMAIL_ADDRESS][DOMAIN_NAME]"
